Goal: Information Seeking & Learning: Check status

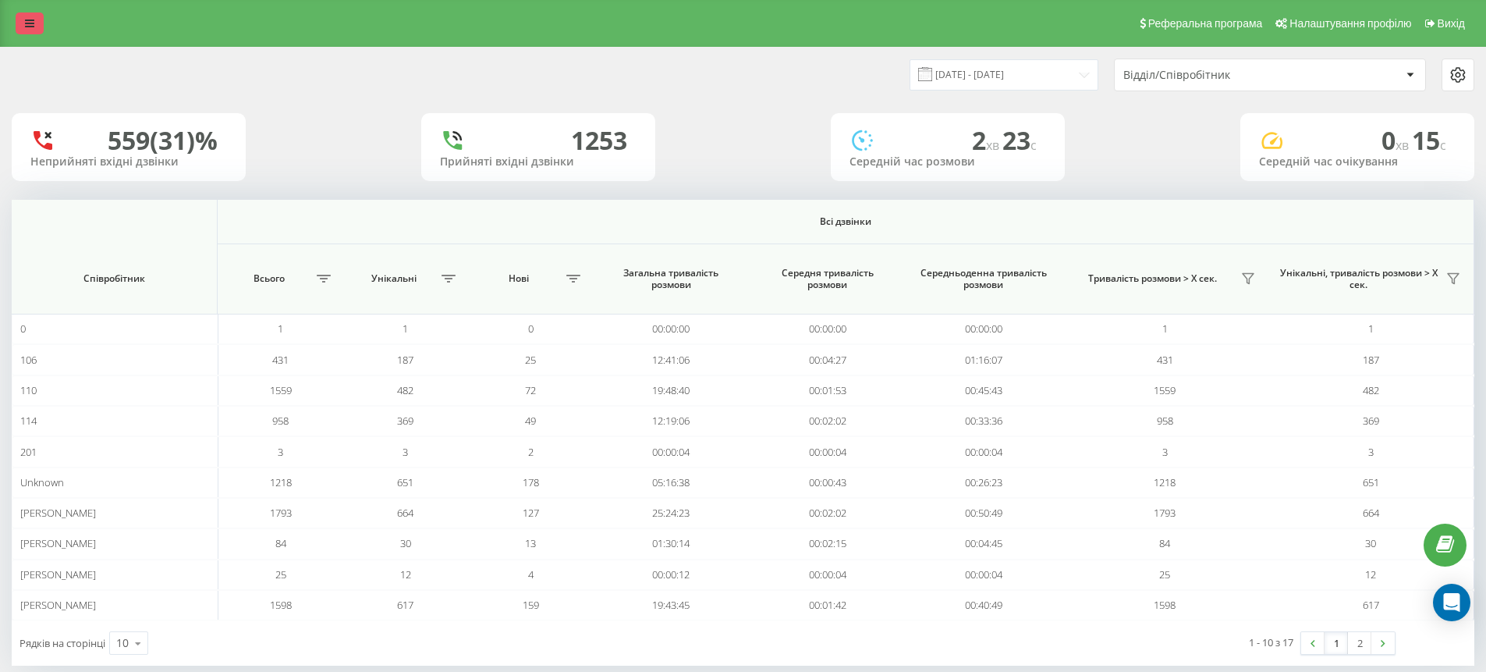
click at [23, 29] on link at bounding box center [30, 23] width 28 height 22
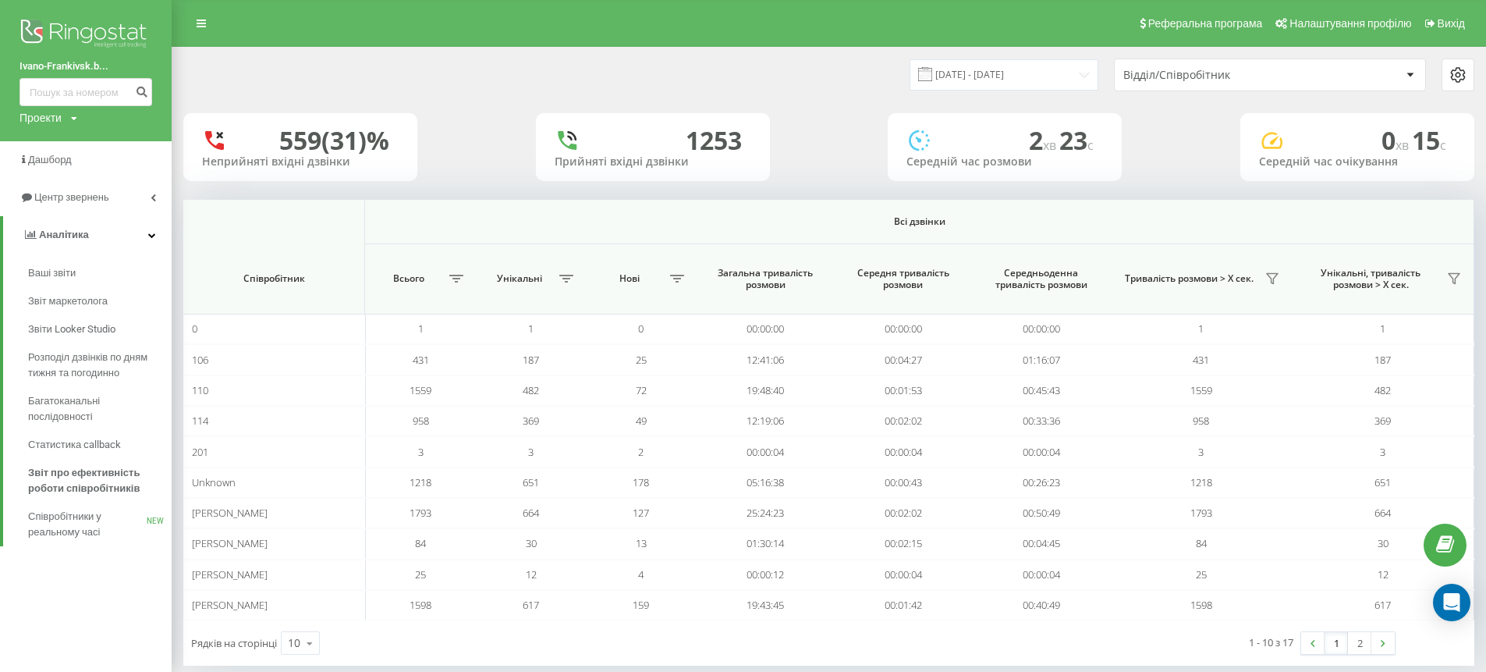
click at [22, 30] on img at bounding box center [85, 35] width 133 height 39
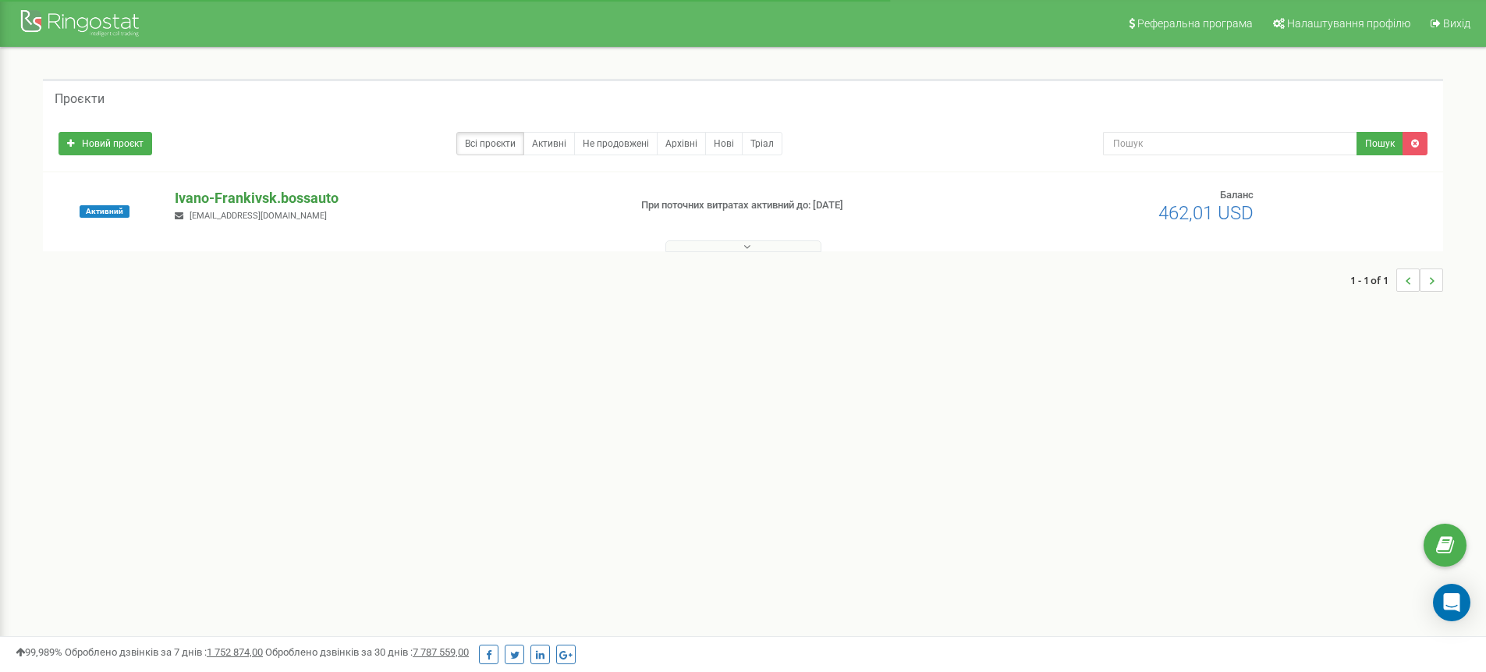
click at [254, 190] on p "Ivano-Frankivsk.bossauto" at bounding box center [395, 198] width 441 height 20
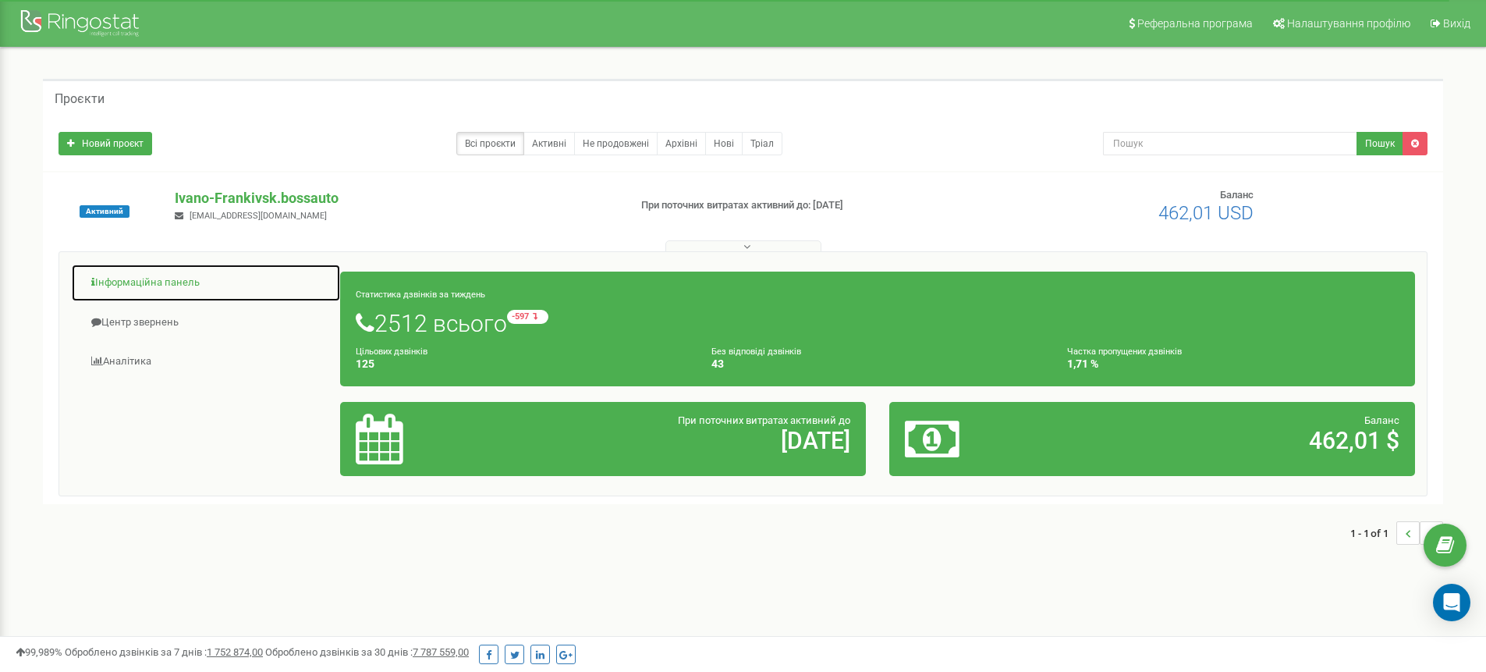
click at [152, 285] on link "Інформаційна панель" at bounding box center [206, 283] width 270 height 38
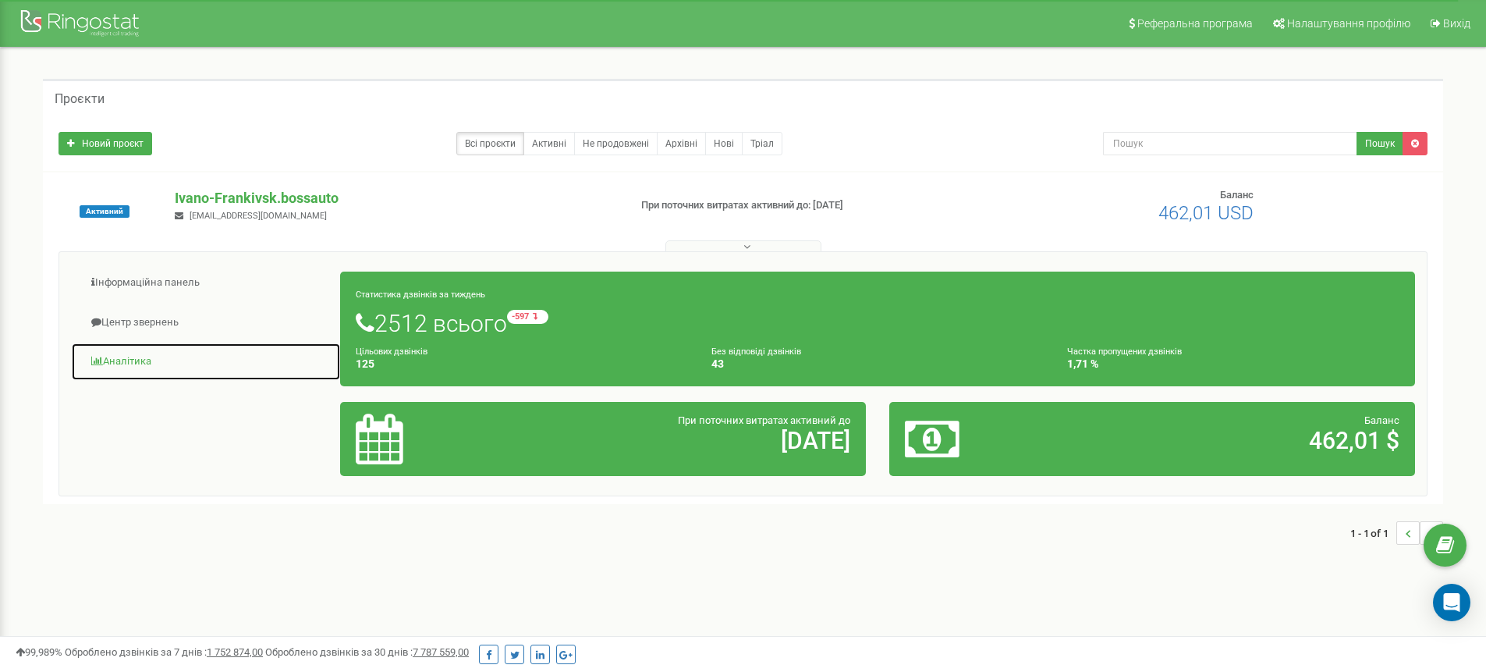
click at [130, 375] on link "Аналiтика" at bounding box center [206, 361] width 270 height 38
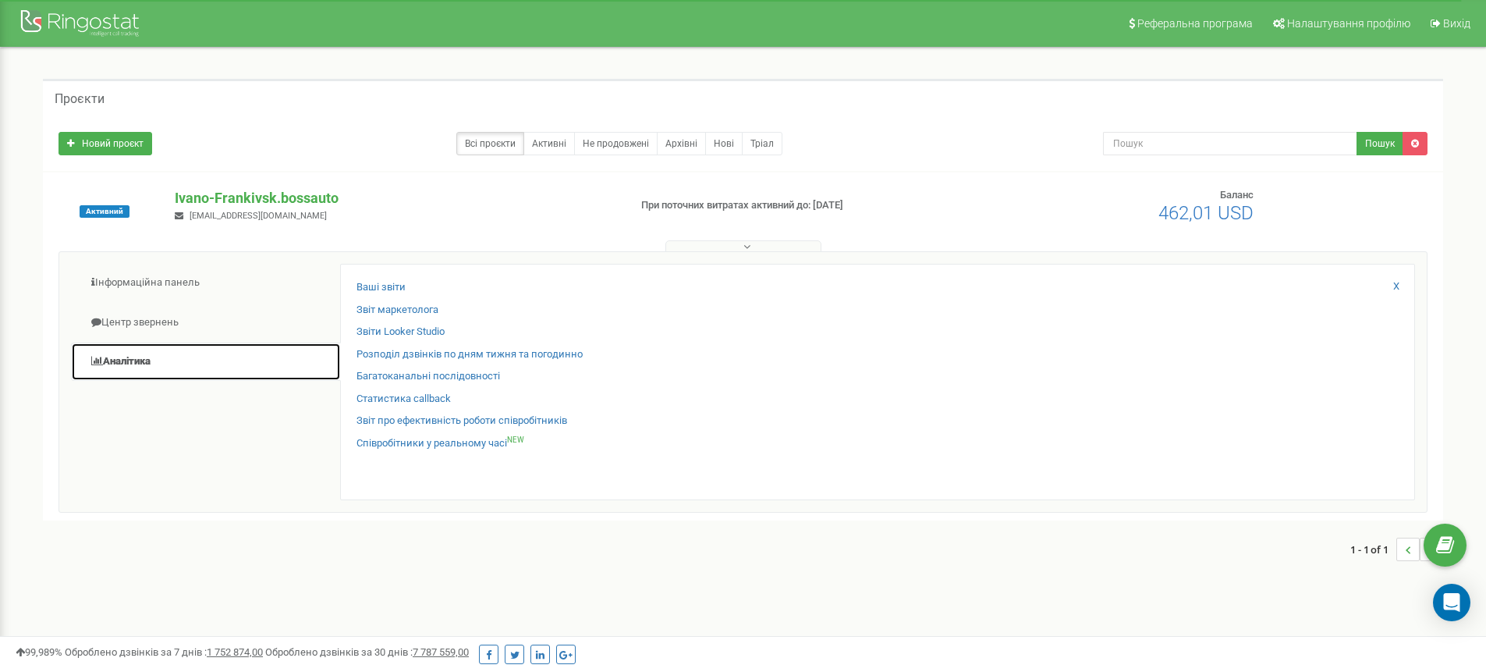
click at [129, 367] on link "Аналiтика" at bounding box center [206, 361] width 270 height 38
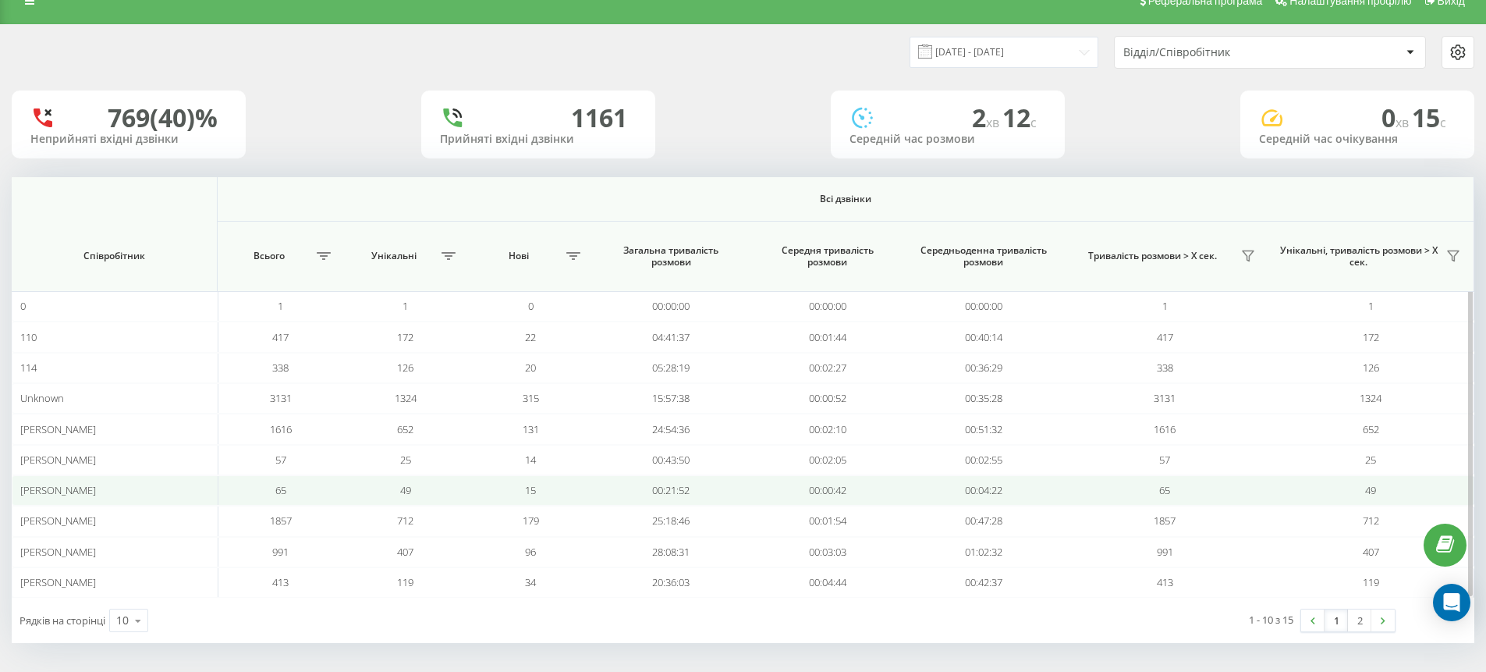
scroll to position [25, 0]
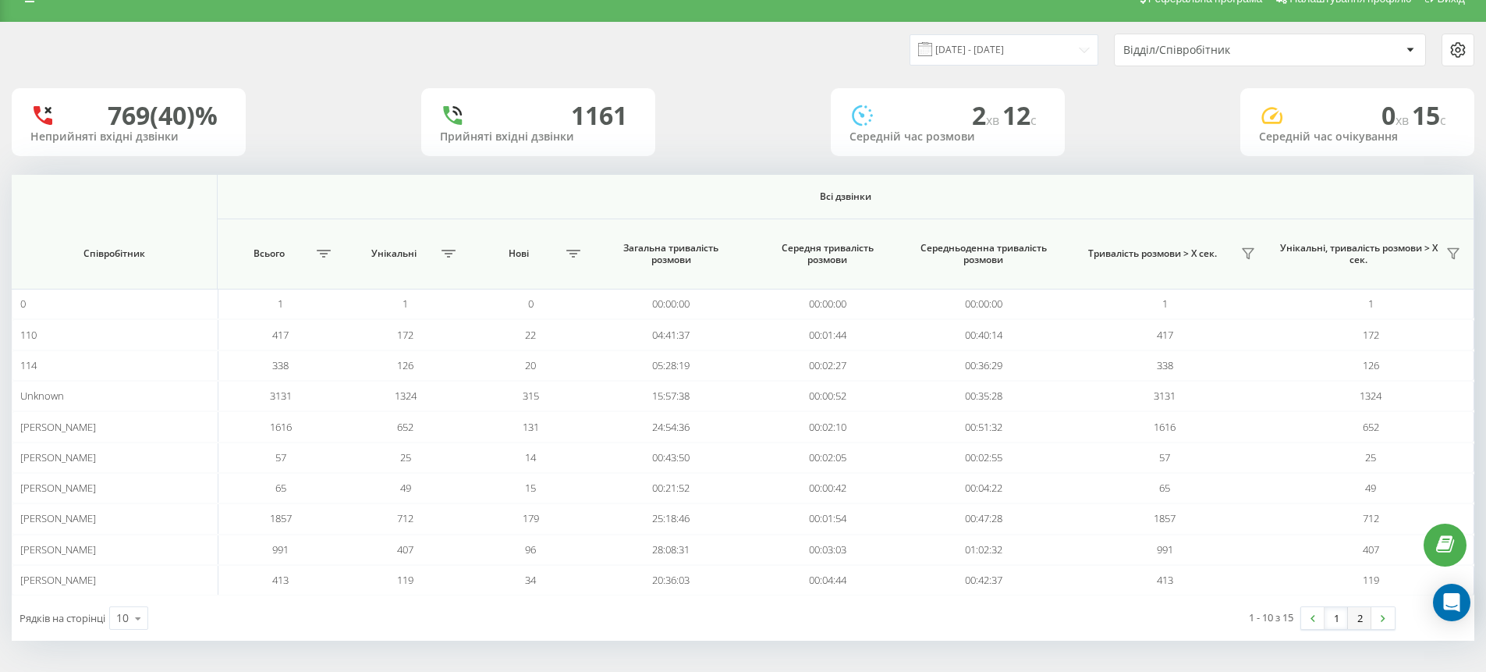
click at [1352, 617] on link "2" at bounding box center [1359, 618] width 23 height 22
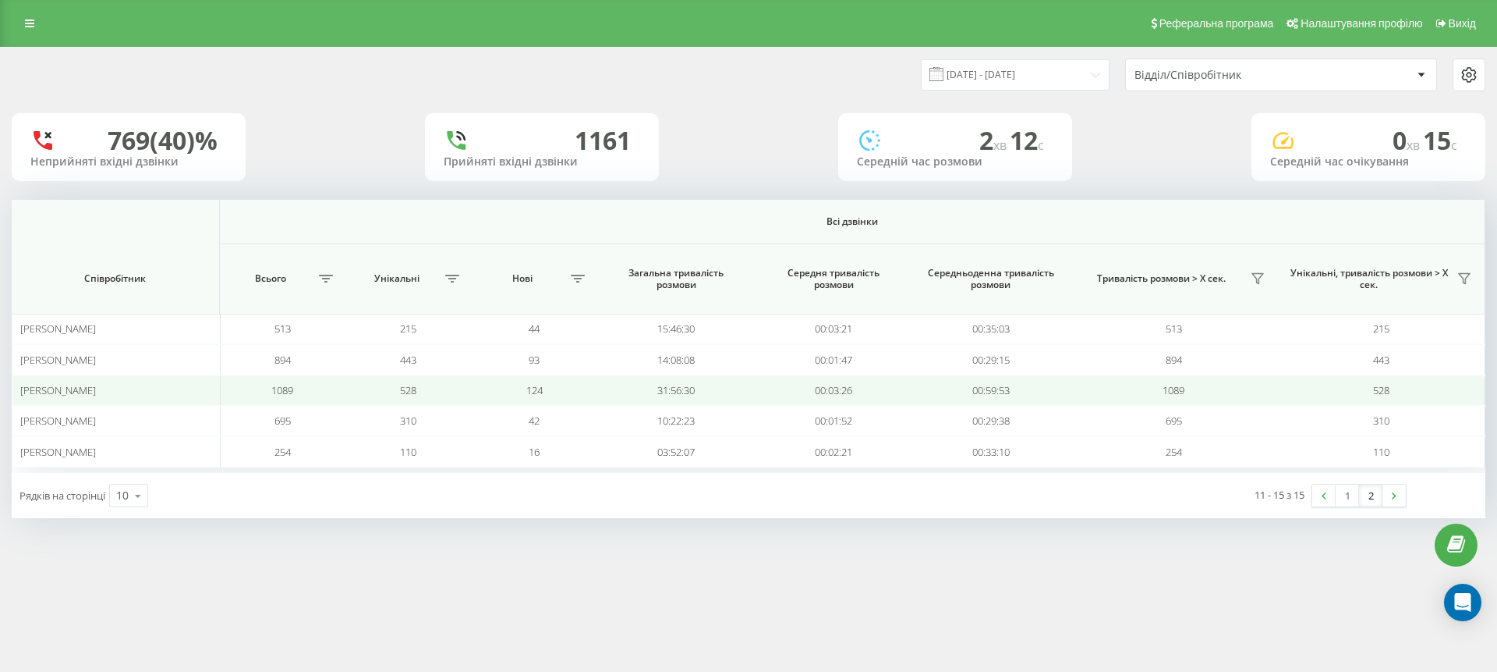
click at [61, 392] on span "[PERSON_NAME]" at bounding box center [58, 390] width 76 height 14
click at [413, 388] on span "528" at bounding box center [408, 390] width 16 height 14
click at [265, 387] on td "1089" at bounding box center [283, 390] width 126 height 30
click at [85, 385] on span "Павло Бамбуля" at bounding box center [58, 390] width 76 height 14
click at [671, 381] on td "31:56:30" at bounding box center [676, 390] width 158 height 30
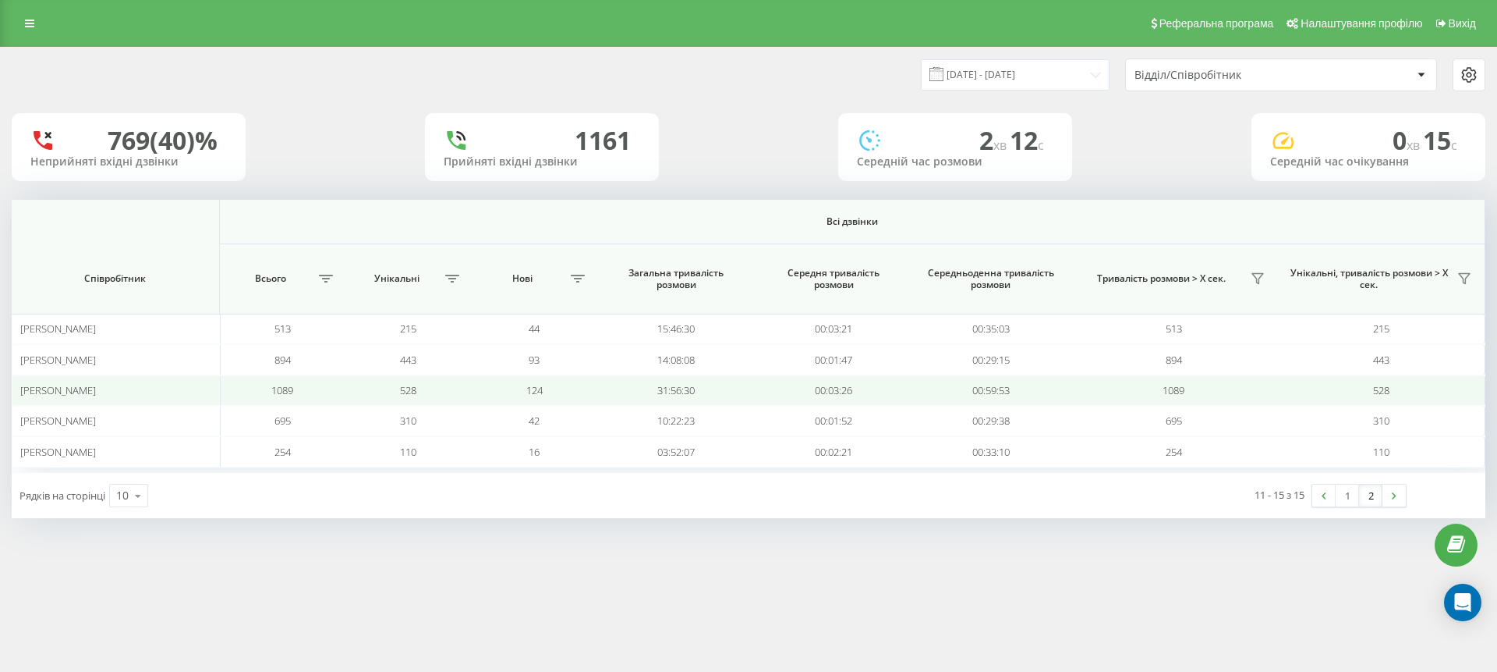
click at [938, 379] on td "00:59:53" at bounding box center [992, 390] width 158 height 30
click at [1125, 387] on td "1089" at bounding box center [1174, 390] width 208 height 30
click at [1401, 388] on td "528" at bounding box center [1382, 390] width 208 height 30
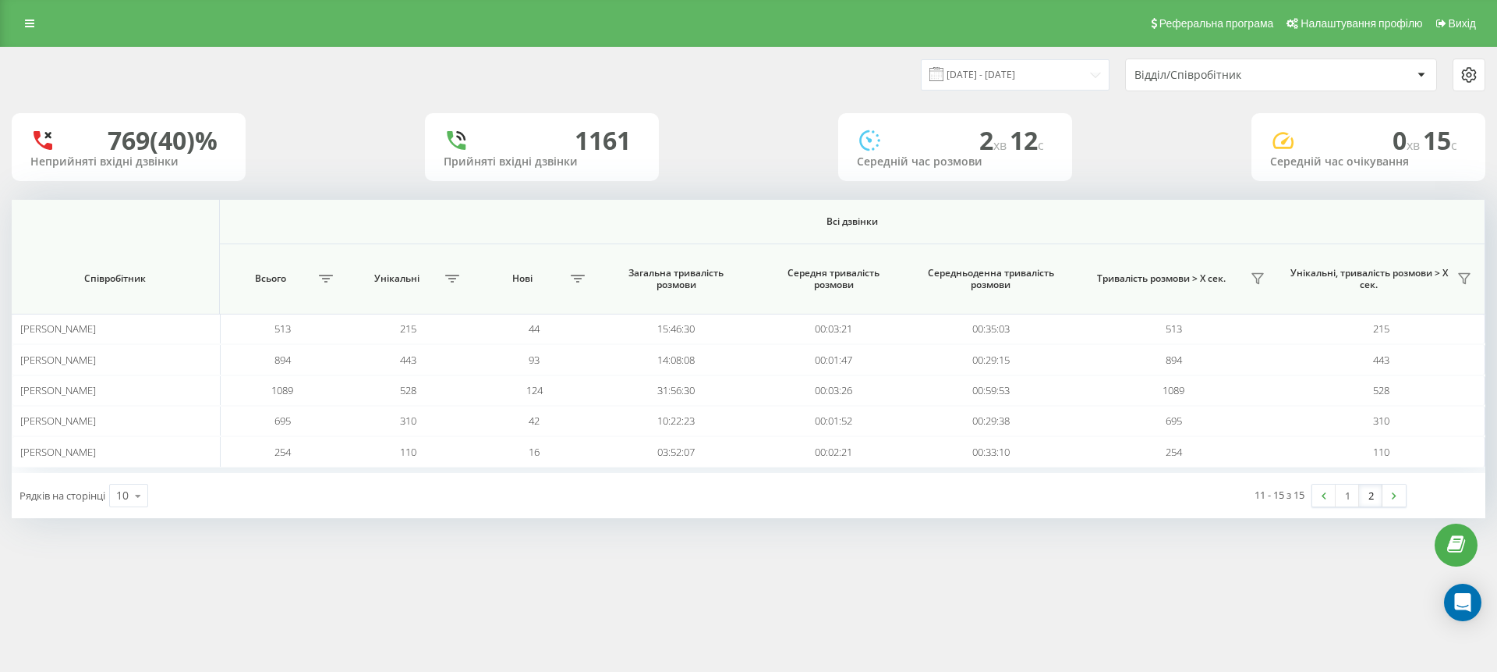
click at [1283, 78] on div "Відділ/Співробітник" at bounding box center [1228, 75] width 186 height 13
click at [1122, 157] on div "769 (40)% Неприйняті вхідні дзвінки 1161 Прийняті вхідні дзвінки 2 хв 12 c Сере…" at bounding box center [749, 147] width 1474 height 68
click at [36, 31] on link at bounding box center [30, 23] width 28 height 22
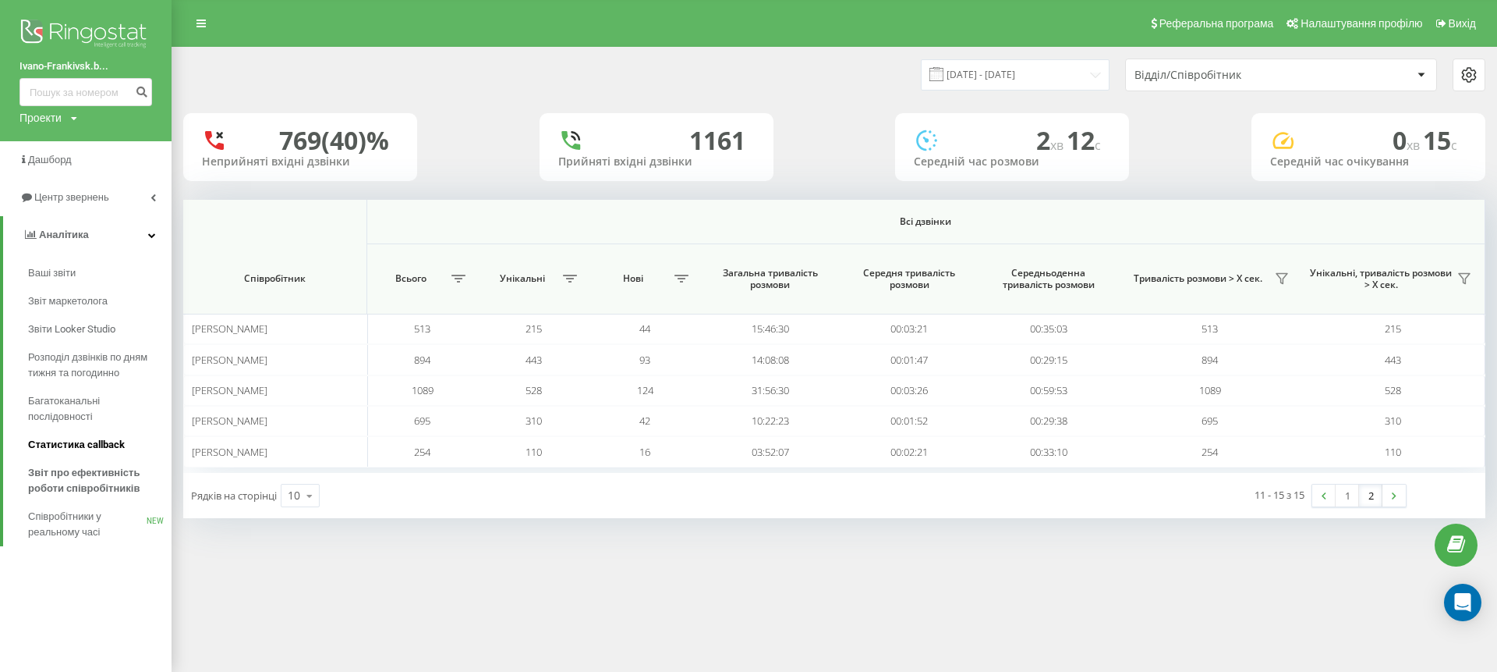
click at [86, 448] on span "Статистика callback" at bounding box center [76, 445] width 97 height 16
